Goal: Contribute content

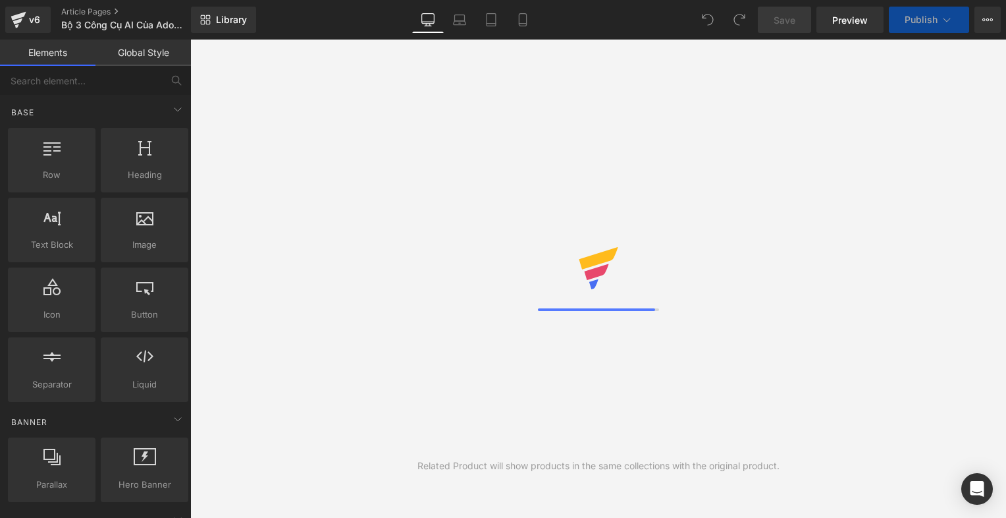
click at [973, 13] on div "Save Preview Publish Scheduled View Live Page View with current Template Save T…" at bounding box center [880, 20] width 254 height 26
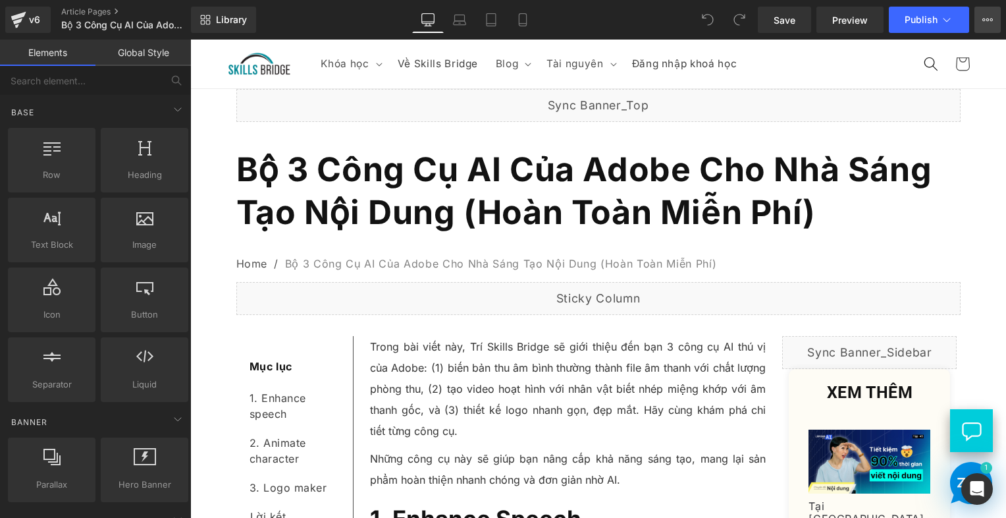
drag, startPoint x: 998, startPoint y: 14, endPoint x: 997, endPoint y: 22, distance: 7.4
click at [998, 14] on button "View Live Page View with current Template Save Template to Library Schedule Pub…" at bounding box center [988, 20] width 26 height 26
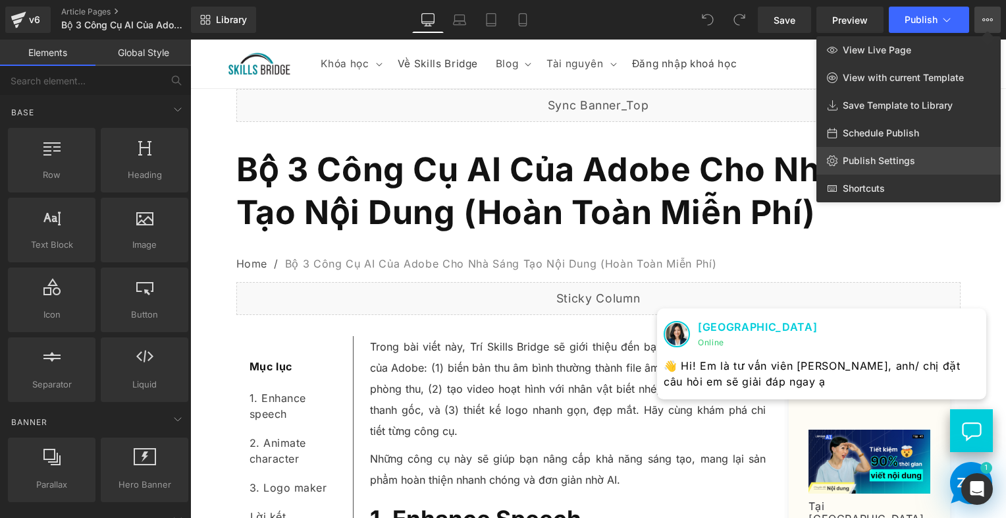
click at [909, 157] on span "Publish Settings" at bounding box center [879, 161] width 72 height 12
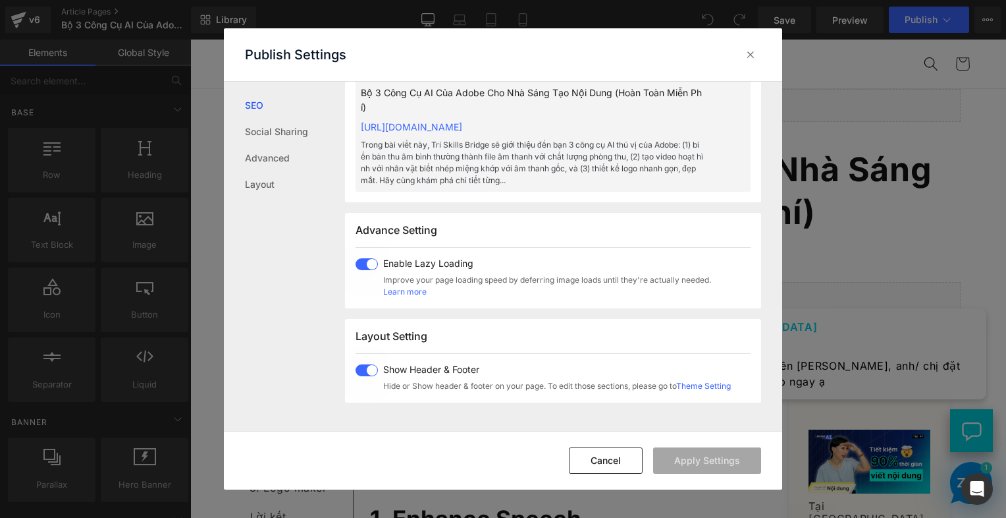
scroll to position [461, 0]
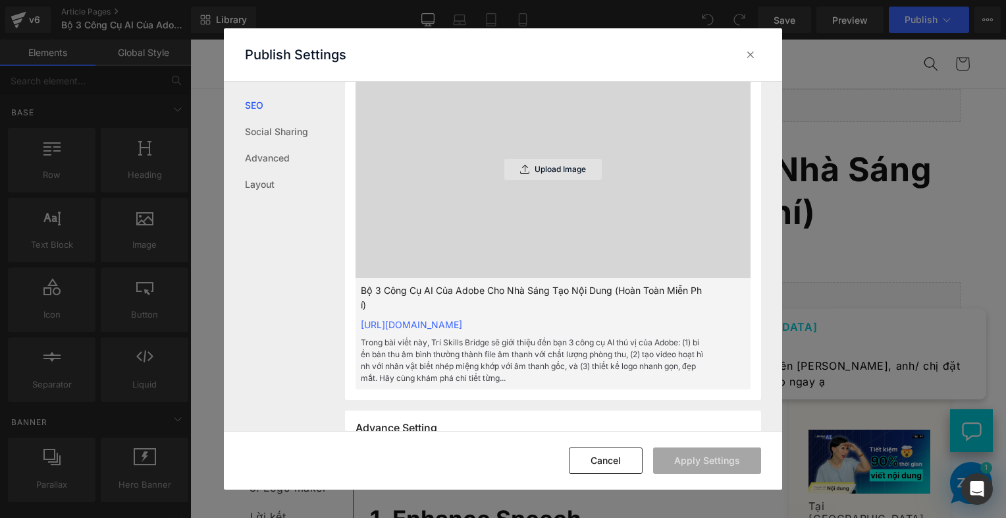
click at [562, 174] on p "Upload Image" at bounding box center [560, 169] width 51 height 9
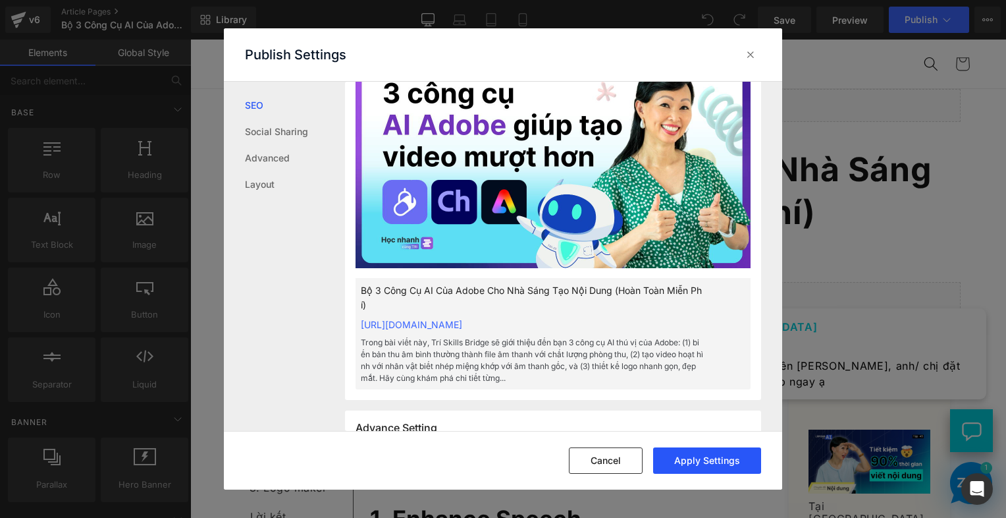
click at [733, 456] on button "Apply Settings" at bounding box center [707, 460] width 108 height 26
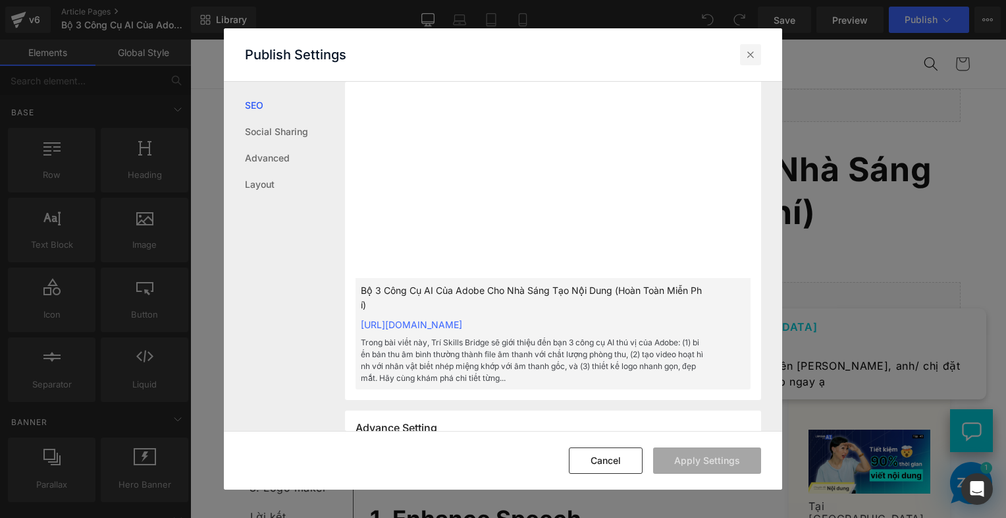
click at [750, 48] on icon at bounding box center [750, 54] width 13 height 13
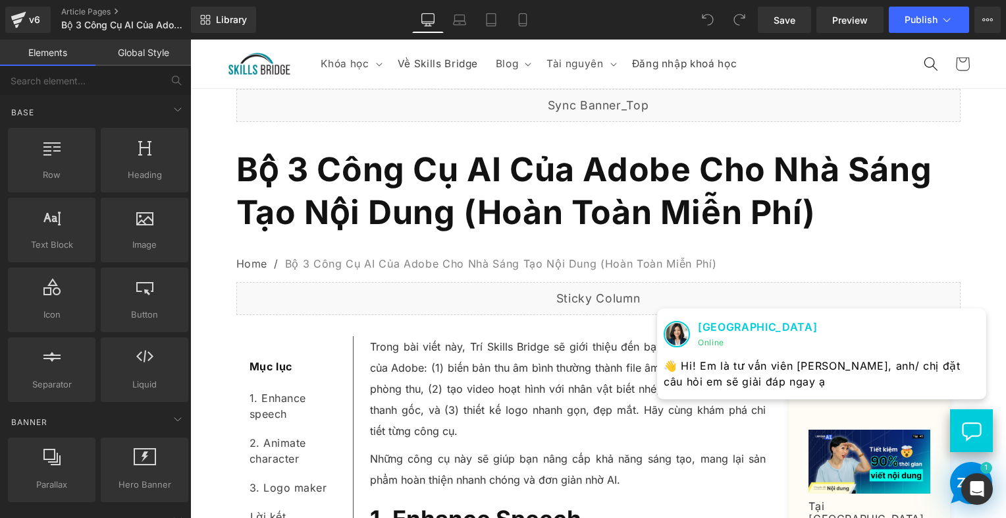
click at [918, 33] on div "Library Desktop Desktop Laptop Tablet Mobile Save Preview Publish Scheduled Vie…" at bounding box center [598, 20] width 815 height 40
click at [916, 24] on span "Publish" at bounding box center [921, 19] width 33 height 11
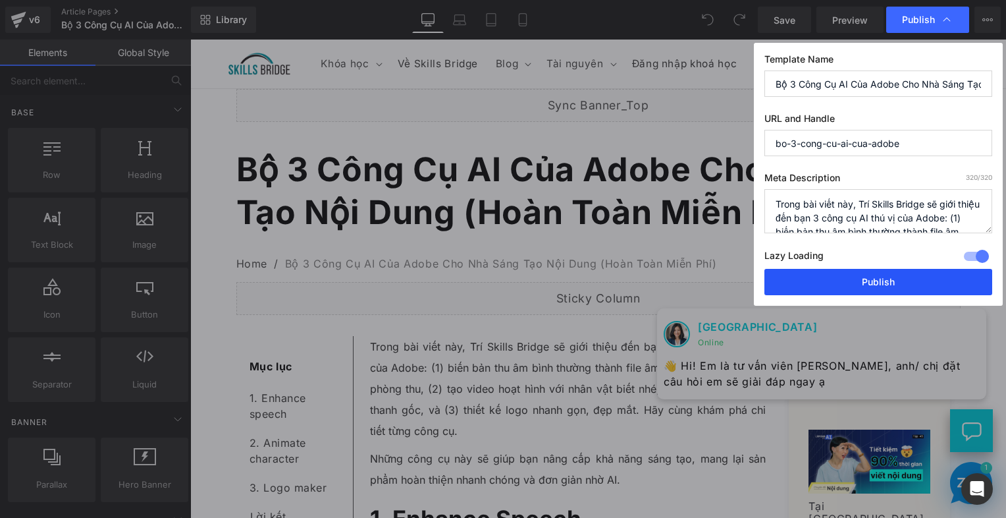
click at [898, 278] on button "Publish" at bounding box center [879, 282] width 228 height 26
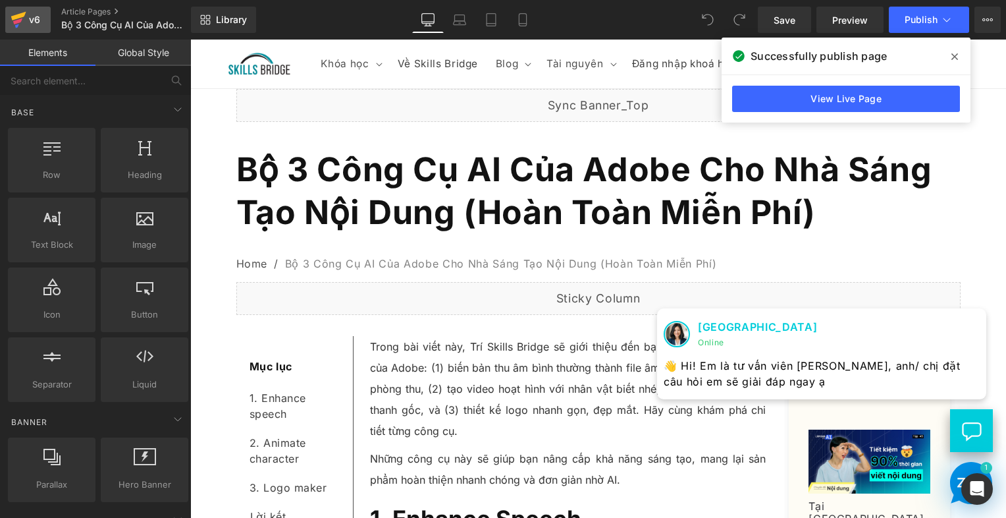
click at [31, 24] on div "v6" at bounding box center [34, 19] width 16 height 17
